Goal: Transaction & Acquisition: Purchase product/service

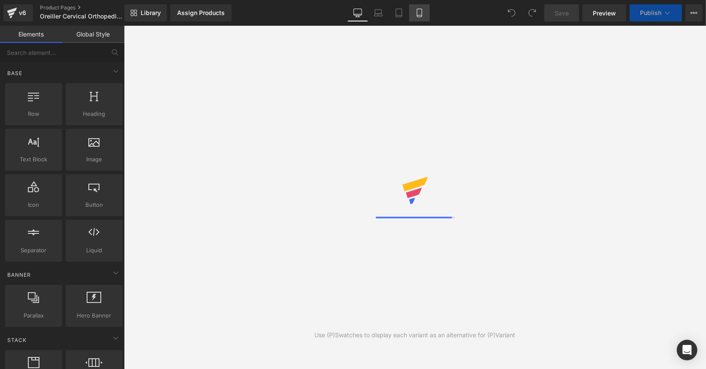
click at [419, 11] on icon at bounding box center [419, 13] width 9 height 9
click at [418, 11] on icon at bounding box center [419, 13] width 9 height 9
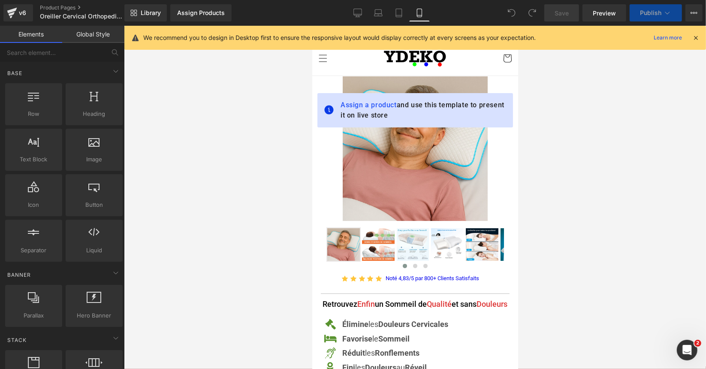
scroll to position [129, 0]
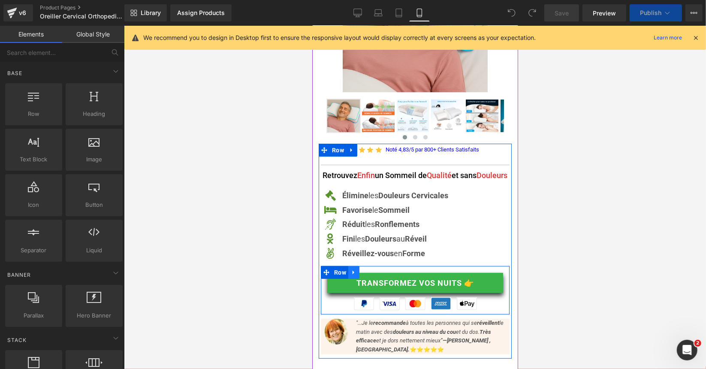
click at [355, 279] on link at bounding box center [353, 272] width 11 height 13
click at [351, 287] on link "TRANSFORMEZ VOS NUITS 👉" at bounding box center [415, 283] width 176 height 20
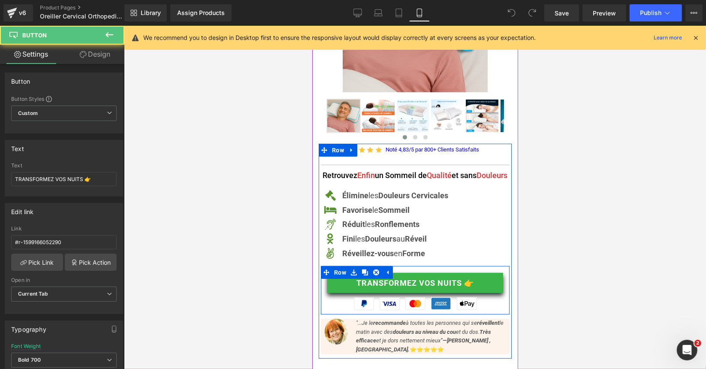
click at [388, 314] on div "TRANSFORMEZ VOS NUITS 👉 Button Image Row" at bounding box center [415, 290] width 189 height 48
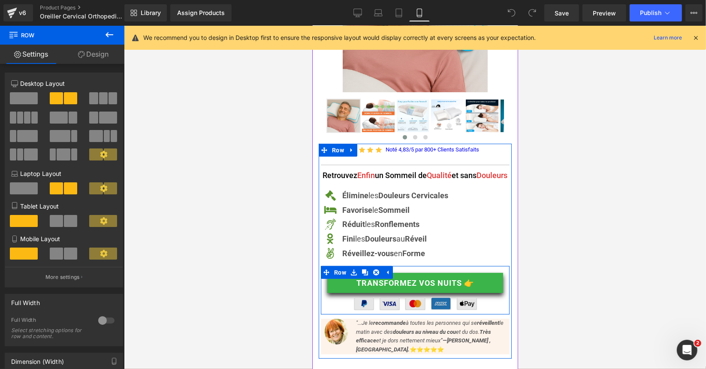
click at [389, 309] on img at bounding box center [415, 303] width 123 height 13
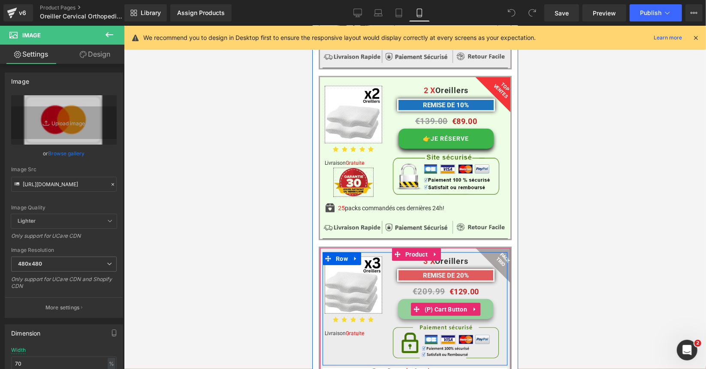
scroll to position [5395, 0]
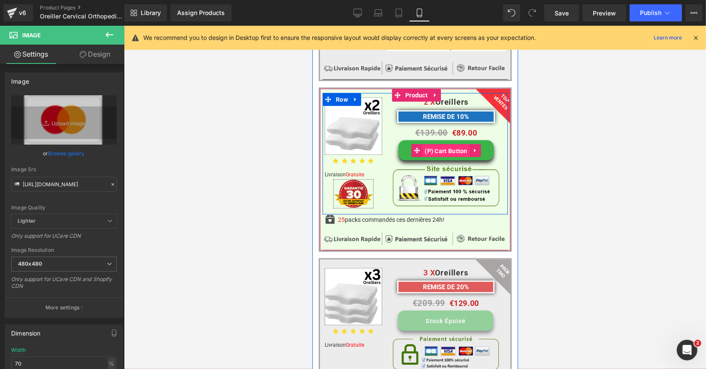
drag, startPoint x: 452, startPoint y: 151, endPoint x: 476, endPoint y: 185, distance: 41.4
click at [452, 151] on span "(P) Cart Button" at bounding box center [445, 150] width 47 height 13
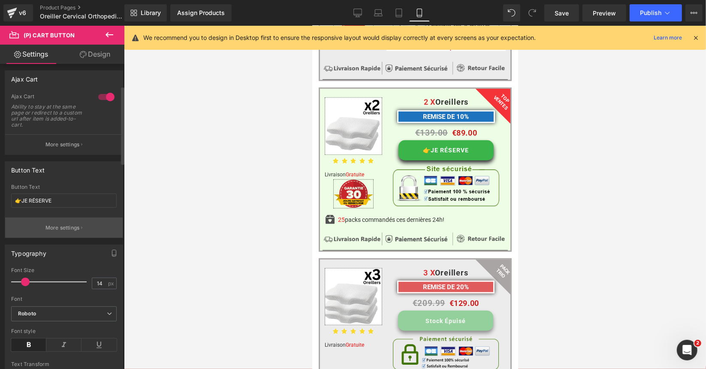
scroll to position [86, 0]
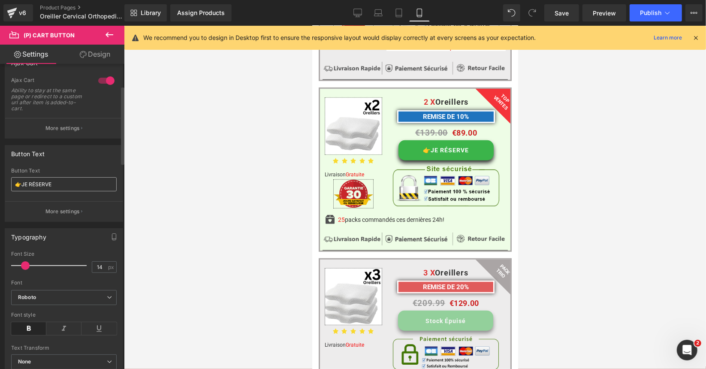
click at [42, 184] on input "👉JE RÉSERVE" at bounding box center [64, 184] width 106 height 14
